Goal: Use online tool/utility: Use online tool/utility

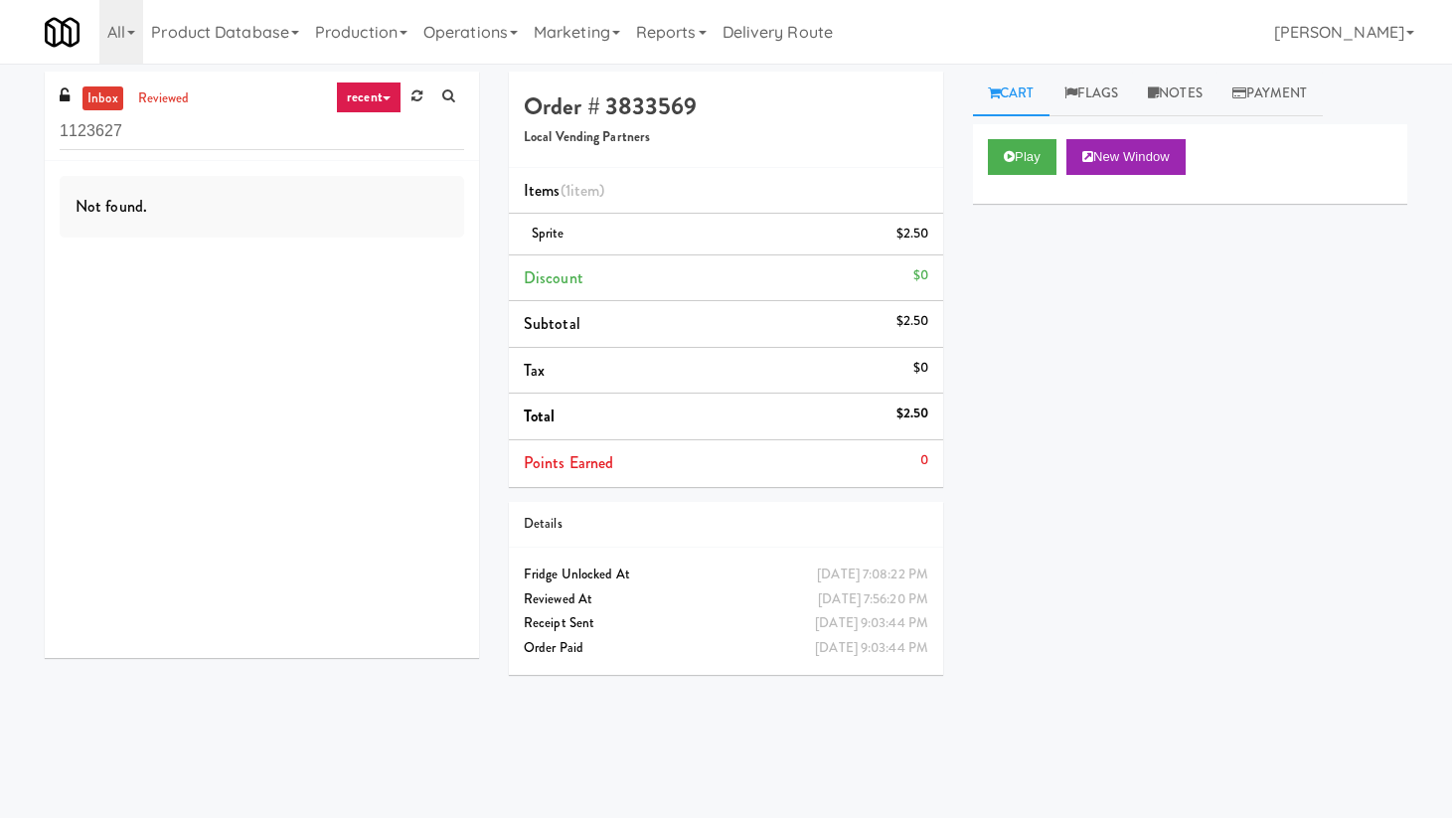
click at [638, 110] on h4 "Order # 3833569" at bounding box center [726, 106] width 405 height 26
copy h4 "3833569"
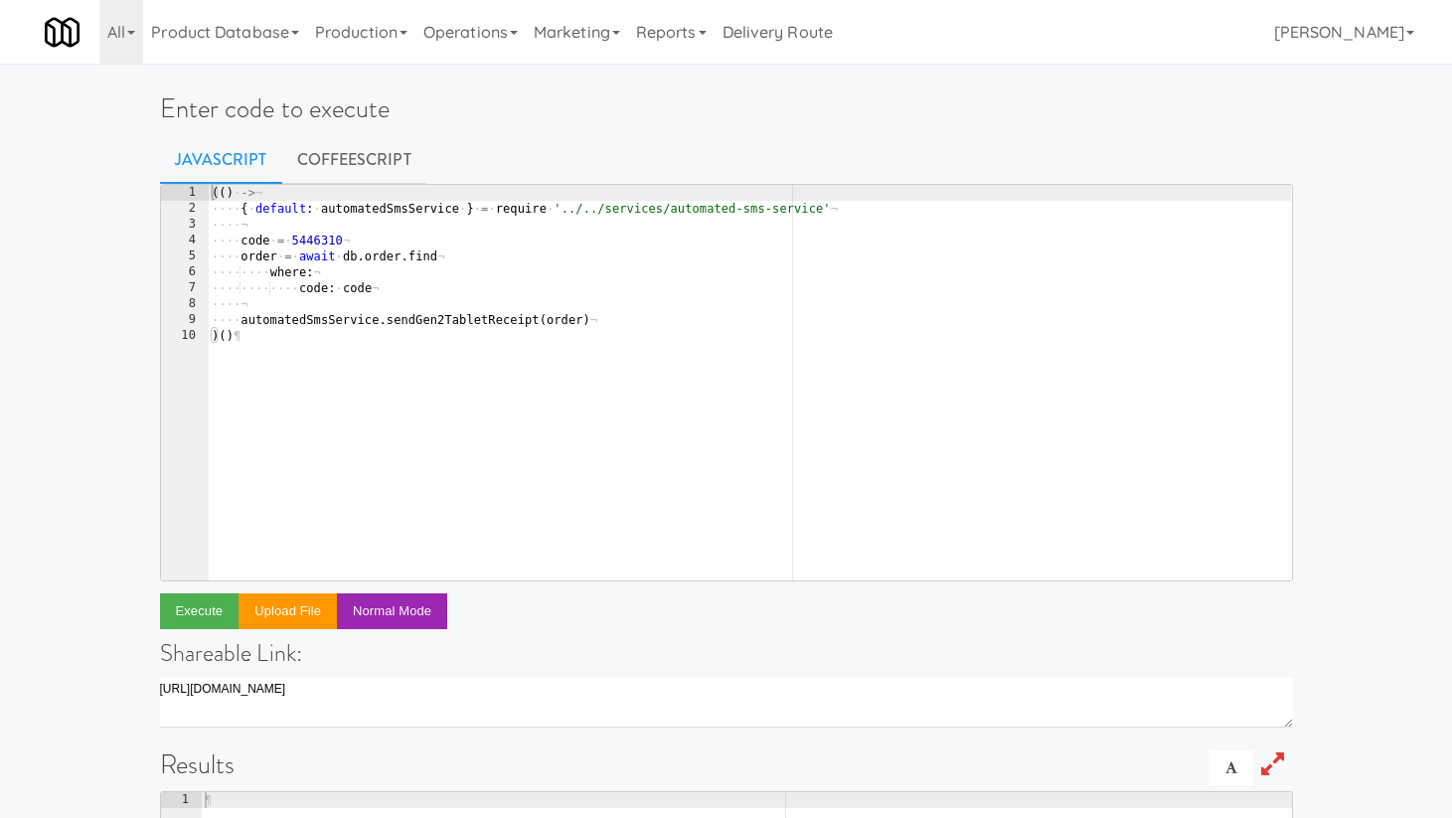
click at [317, 249] on div "(( ) · -> ¬ ···· { · default : · automatedSmsService · } · = · require · '../..…" at bounding box center [750, 398] width 1084 height 427
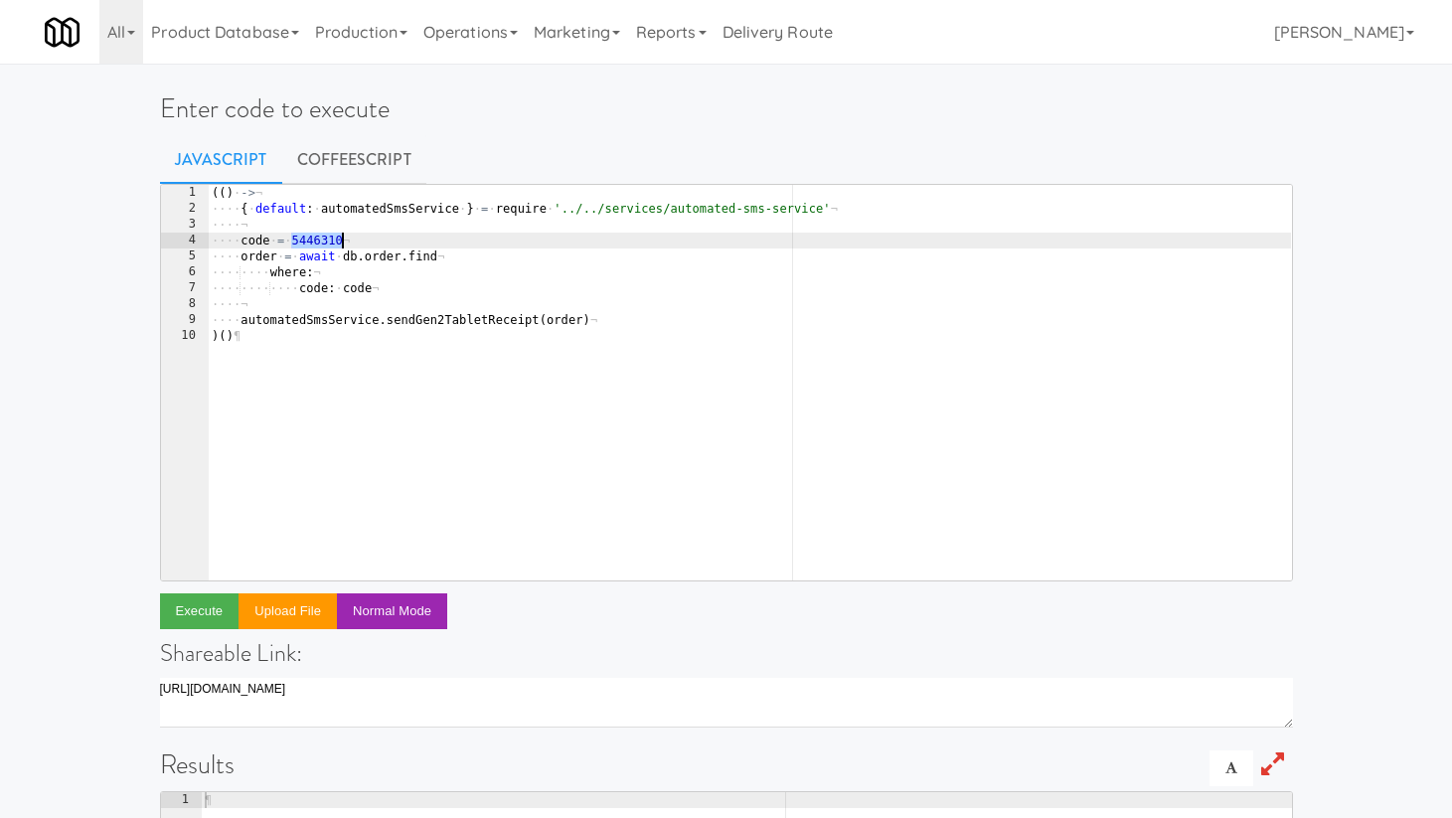
paste textarea "3833569"
type textarea "code = 3833569"
click at [204, 618] on button "Execute" at bounding box center [200, 611] width 80 height 36
click at [374, 160] on link "CoffeeScript" at bounding box center [354, 160] width 144 height 50
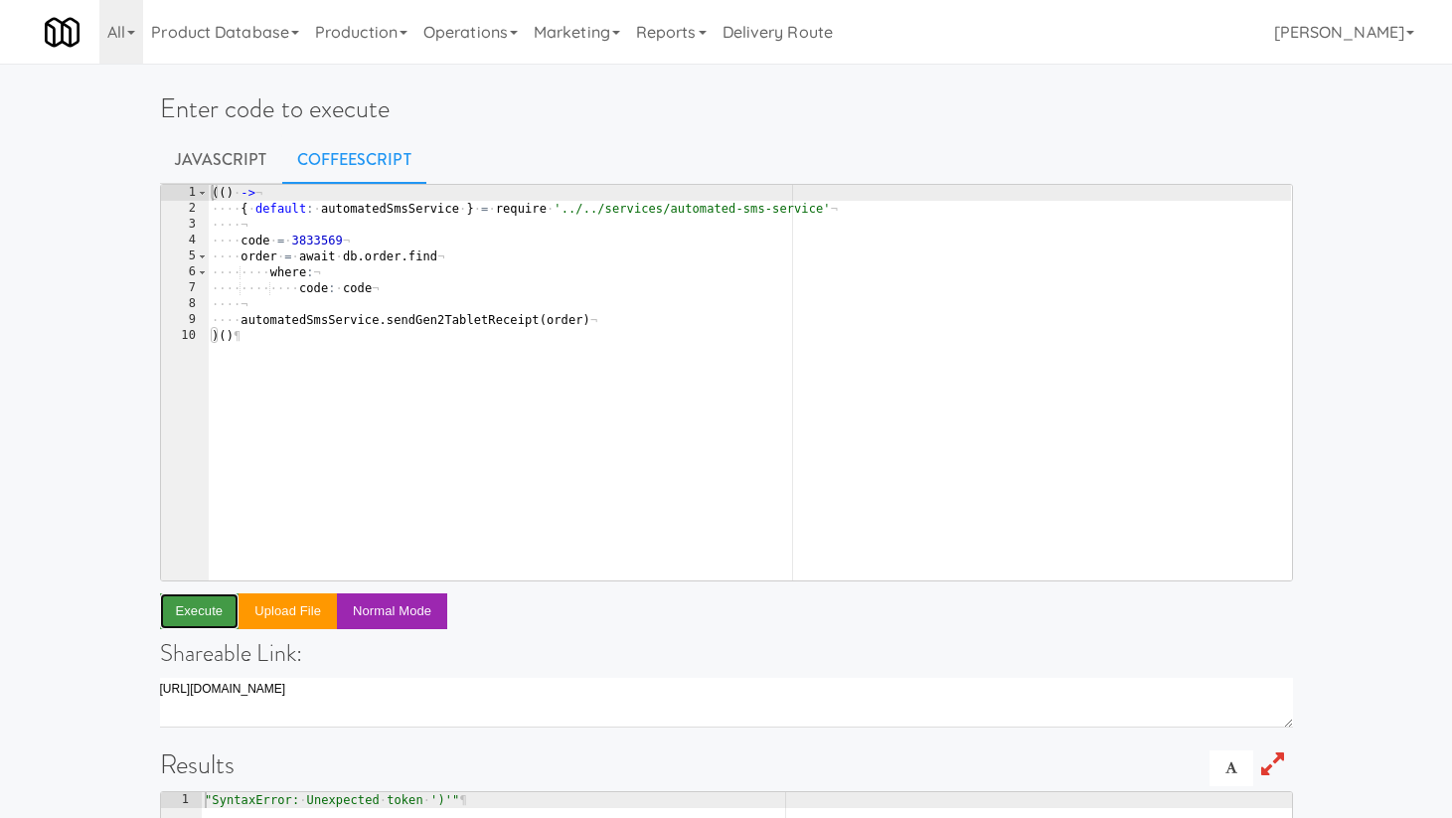
click at [189, 611] on button "Execute" at bounding box center [200, 611] width 80 height 36
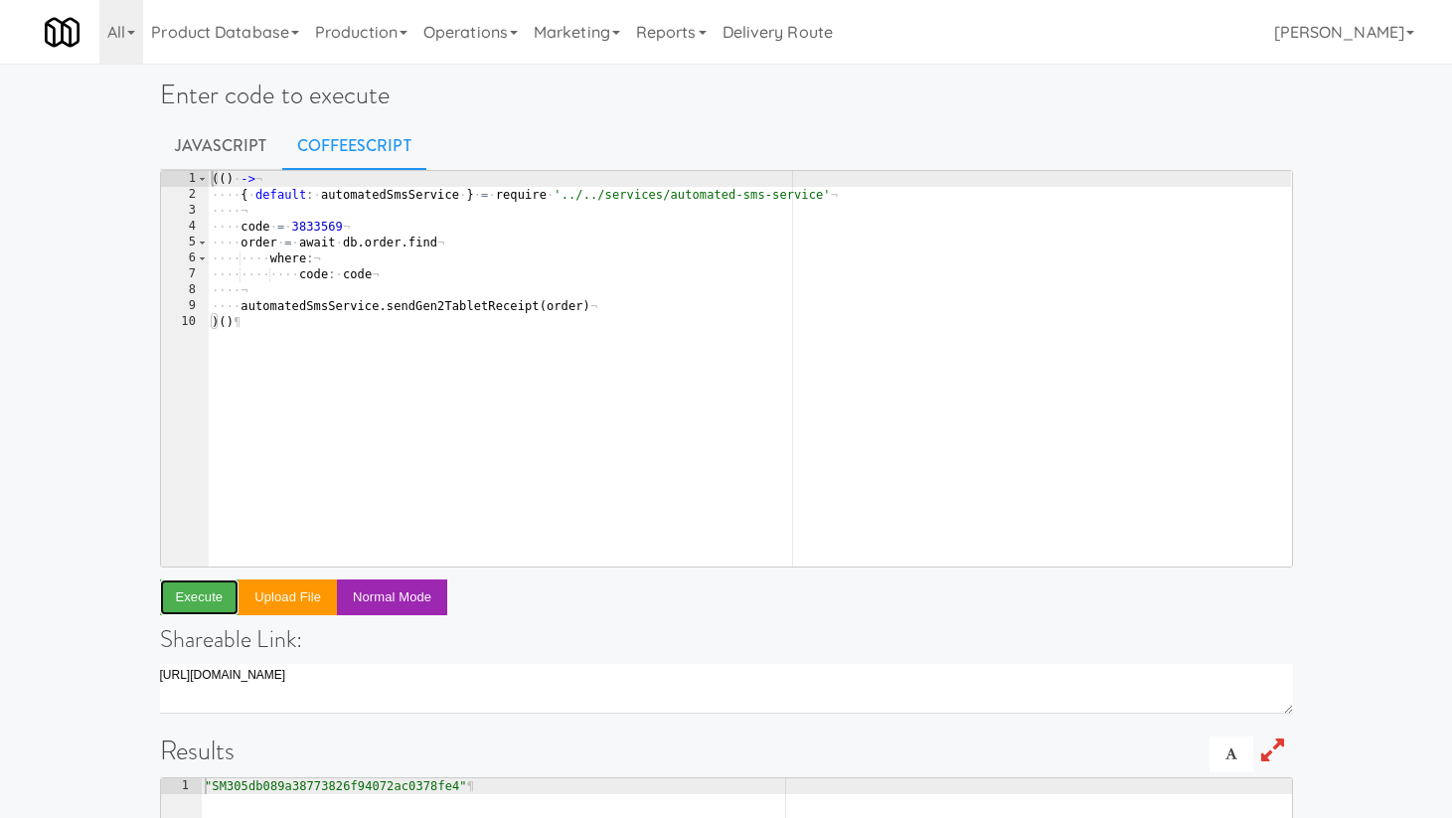
scroll to position [16, 0]
